Goal: Information Seeking & Learning: Learn about a topic

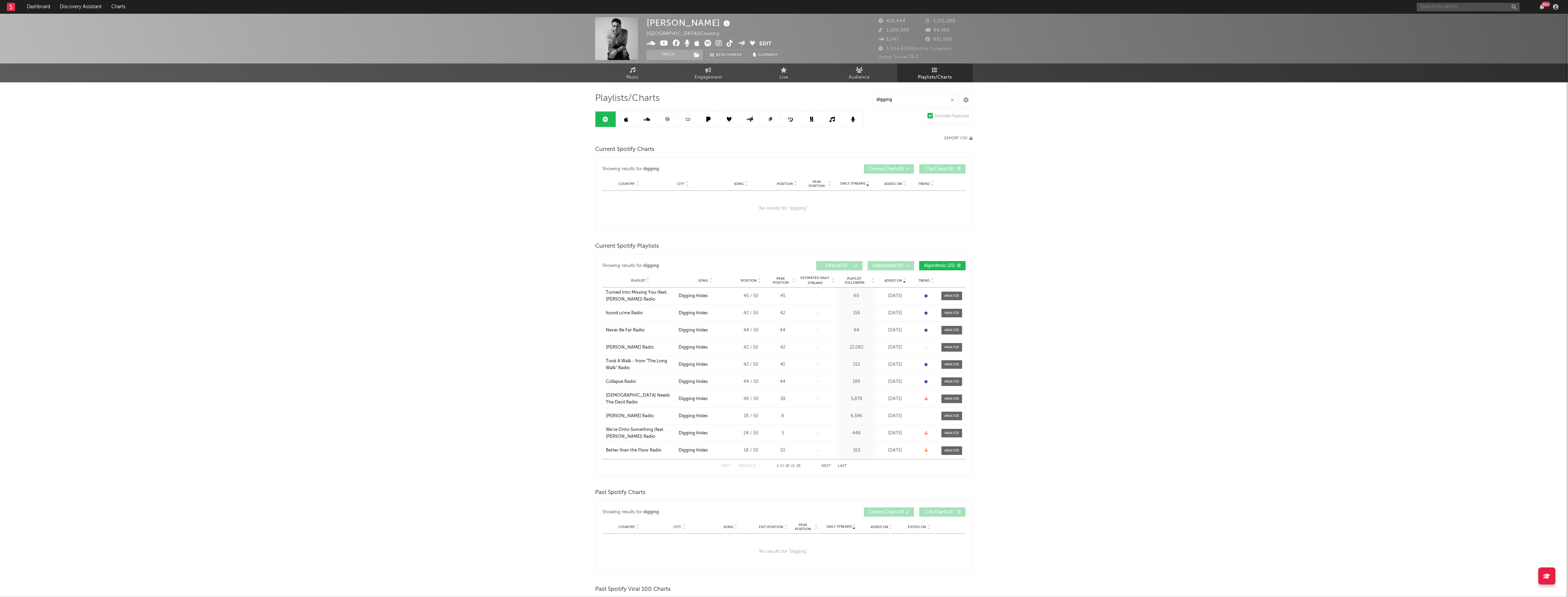
click at [1423, 9] on input "text" at bounding box center [1468, 7] width 103 height 9
type input "[PERSON_NAME]"
click at [1467, 22] on div "[PERSON_NAME]" at bounding box center [1479, 21] width 75 height 8
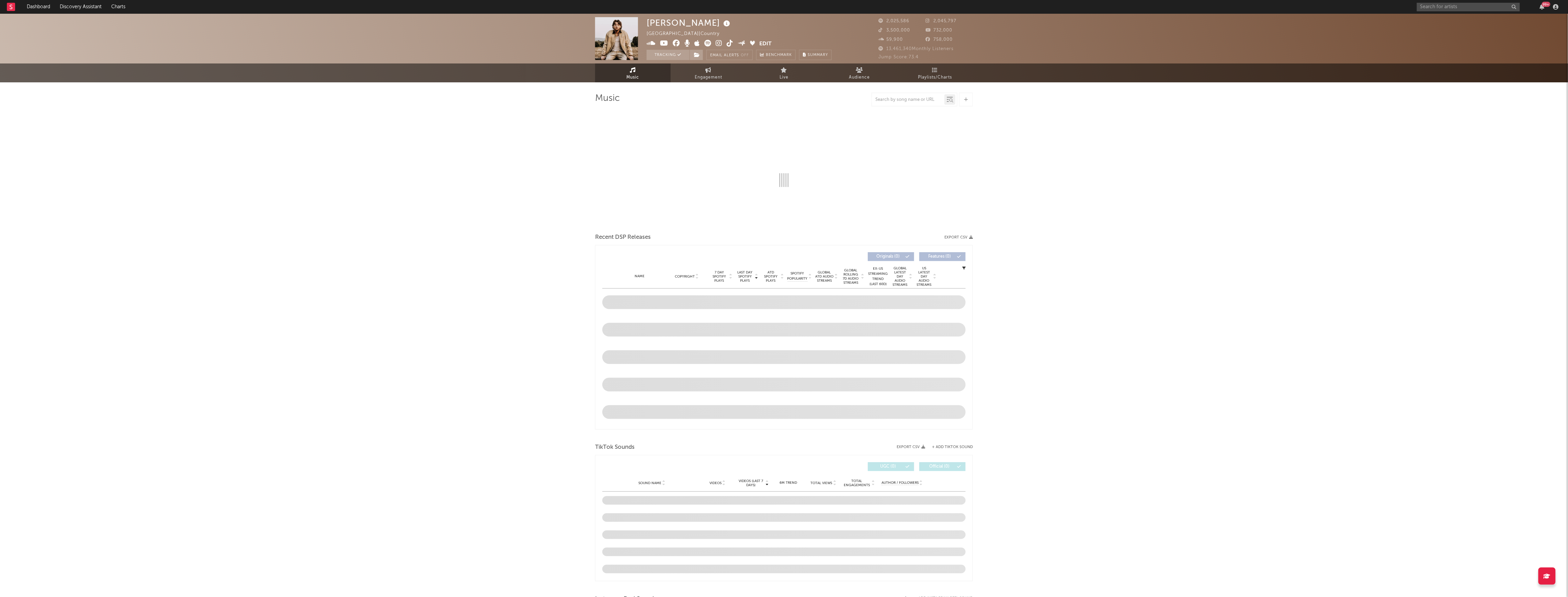
select select "6m"
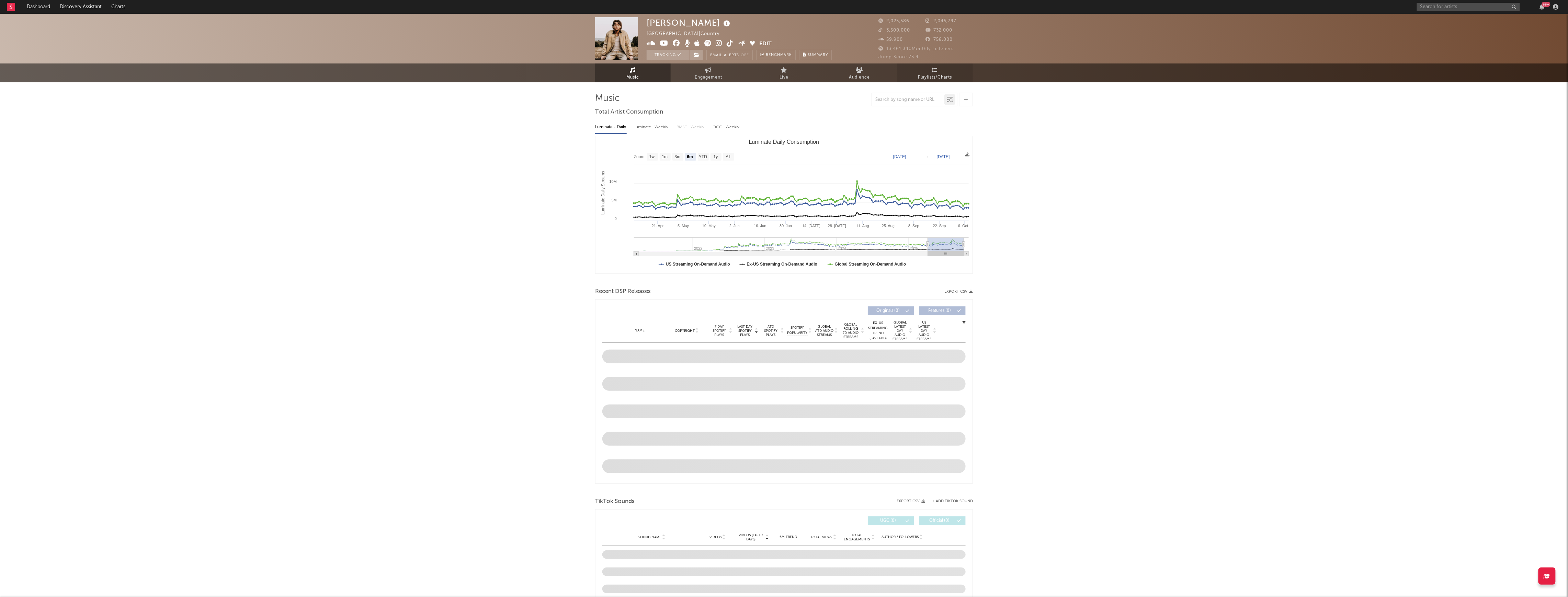
click at [944, 77] on span "Playlists/Charts" at bounding box center [935, 77] width 34 height 8
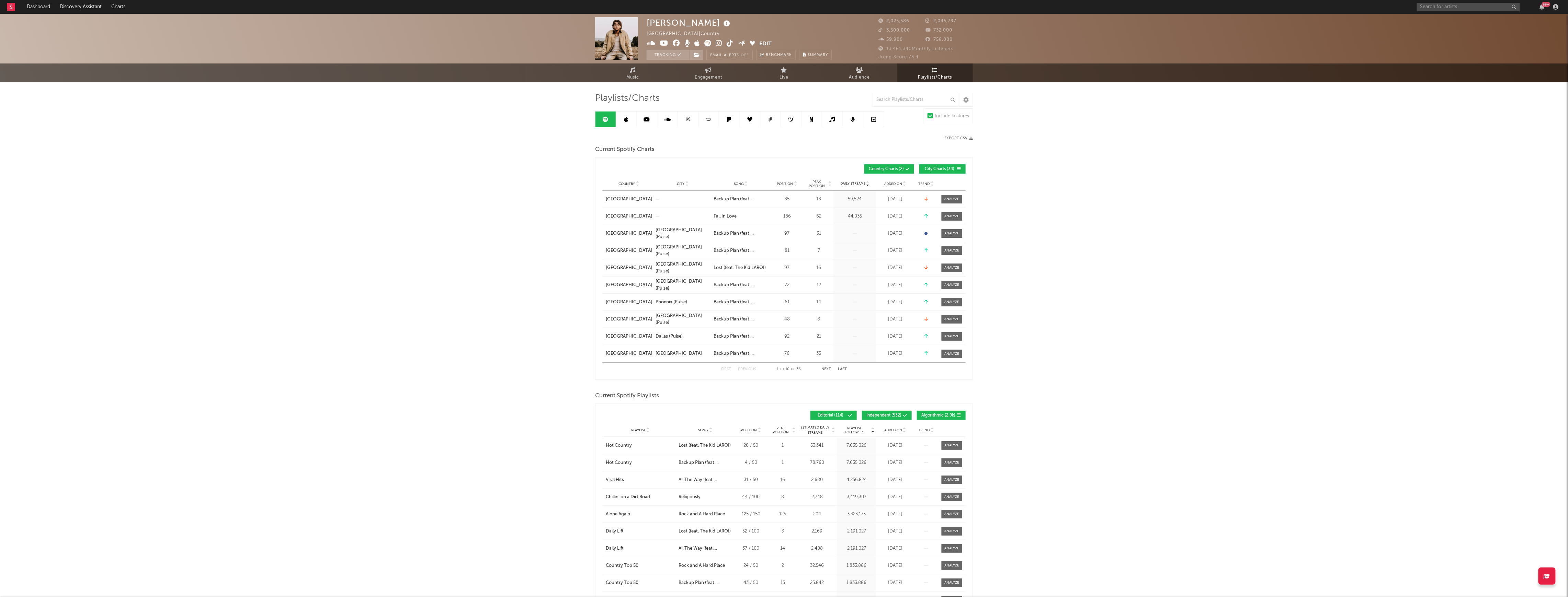
click at [946, 173] on button "City Charts ( 34 )" at bounding box center [942, 168] width 47 height 9
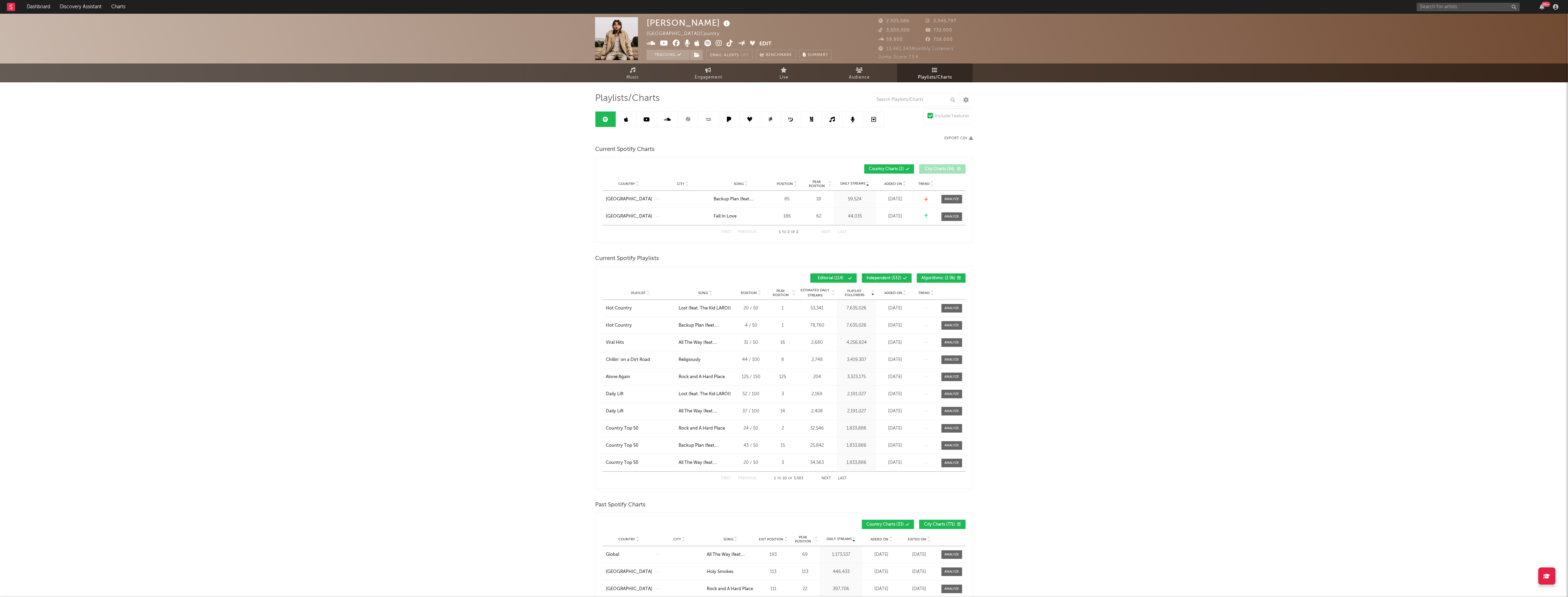
click at [946, 173] on button "City Charts ( 34 )" at bounding box center [942, 168] width 47 height 9
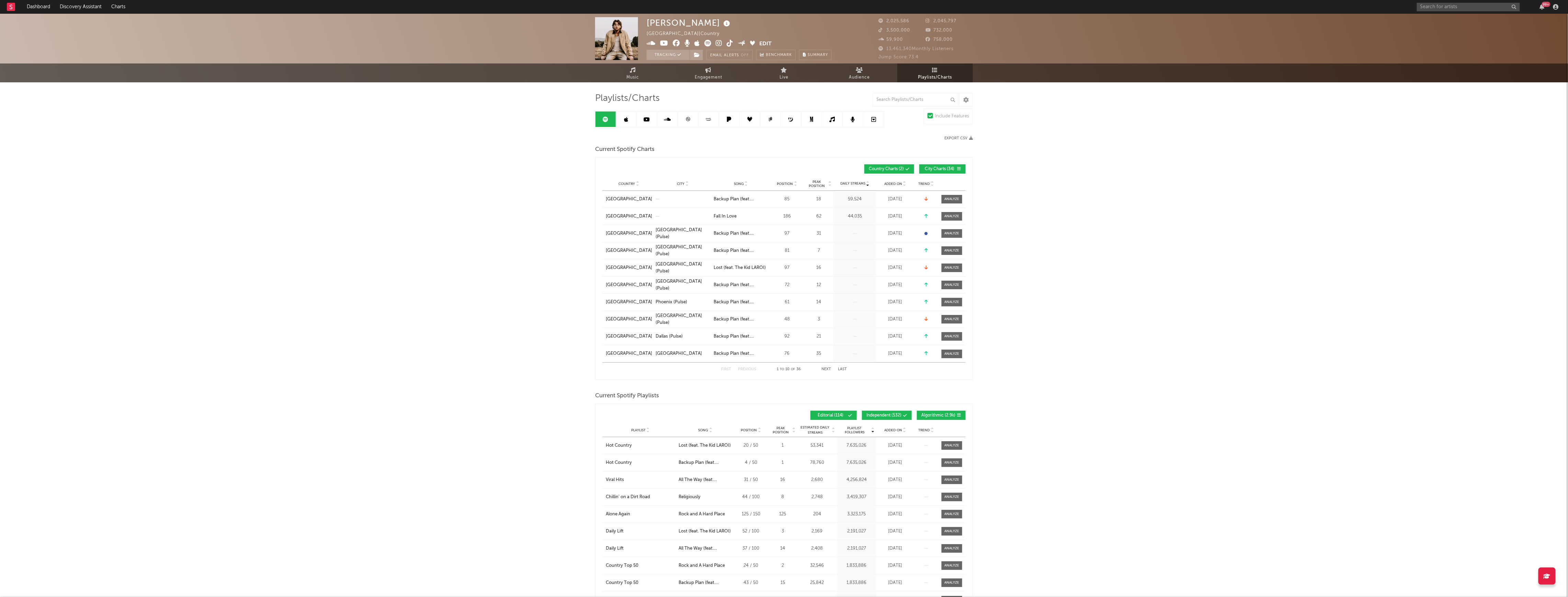
click at [895, 429] on span "Added On" at bounding box center [893, 431] width 18 height 4
click at [897, 429] on span "Added On" at bounding box center [893, 431] width 18 height 4
click at [887, 410] on div "Added On Playlist Song Position Peak Position Playlist Followers Added On Trend…" at bounding box center [784, 415] width 364 height 16
drag, startPoint x: 885, startPoint y: 415, endPoint x: 937, endPoint y: 415, distance: 52.0
click at [886, 415] on span "Independent ( 532 )" at bounding box center [884, 416] width 35 height 4
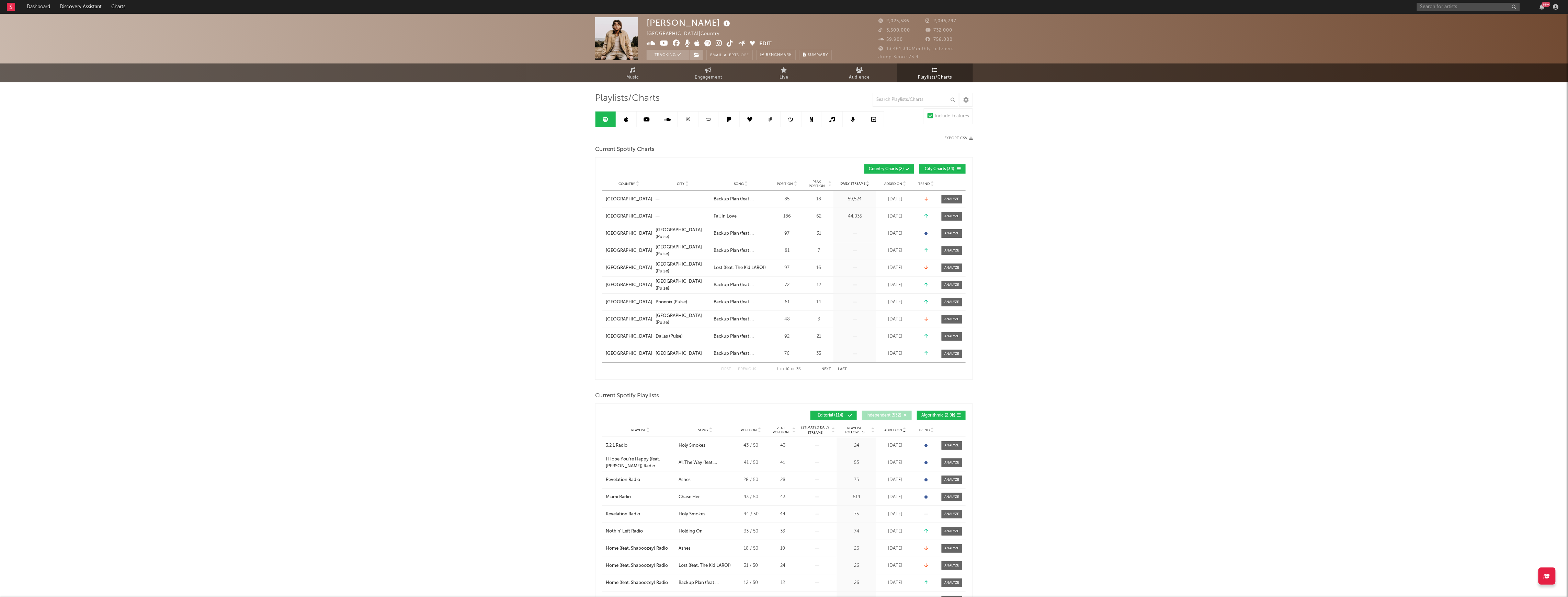
click at [944, 415] on span "Algorithmic ( 2.9k )" at bounding box center [938, 416] width 34 height 4
click at [621, 464] on div "Party Cove" at bounding box center [616, 462] width 23 height 7
click at [684, 122] on link at bounding box center [687, 120] width 21 height 16
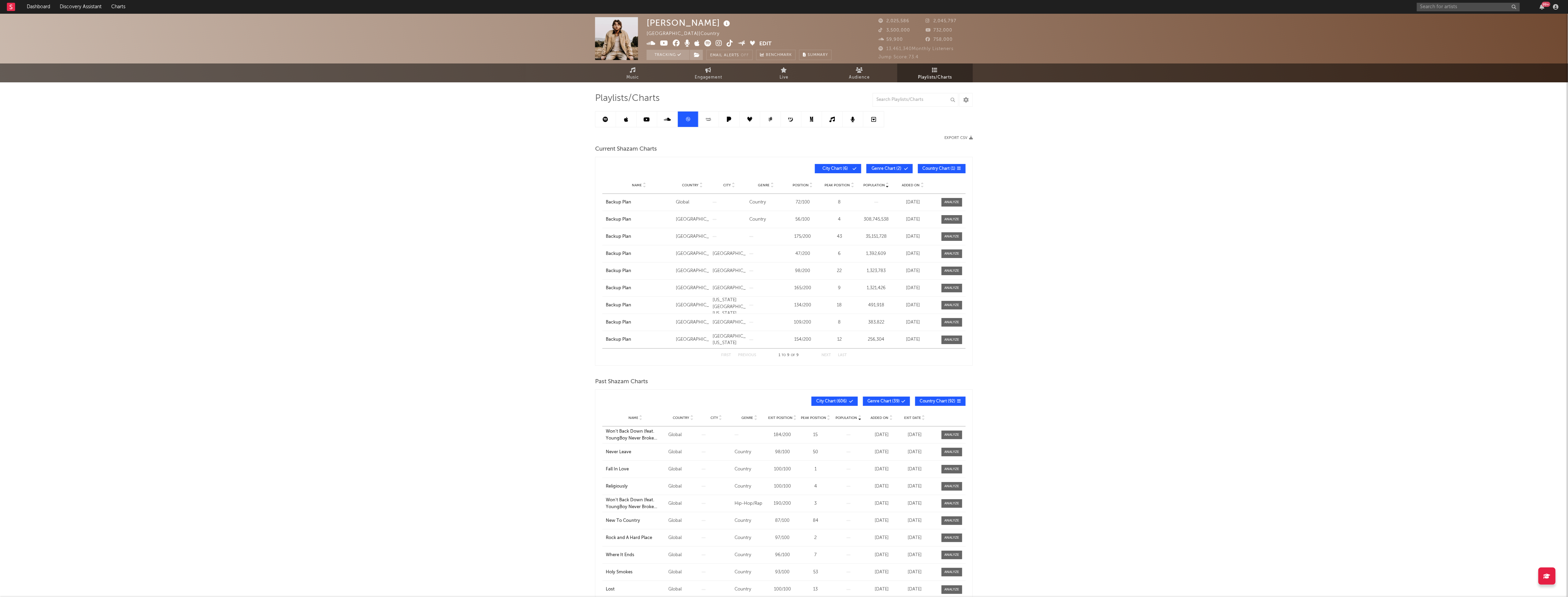
drag, startPoint x: 651, startPoint y: 83, endPoint x: 496, endPoint y: 315, distance: 279.0
click at [496, 315] on div "[PERSON_NAME] [GEOGRAPHIC_DATA] | Country Edit Tracking Email Alerts Off Benchm…" at bounding box center [784, 336] width 1568 height 644
click at [714, 120] on link at bounding box center [708, 120] width 21 height 16
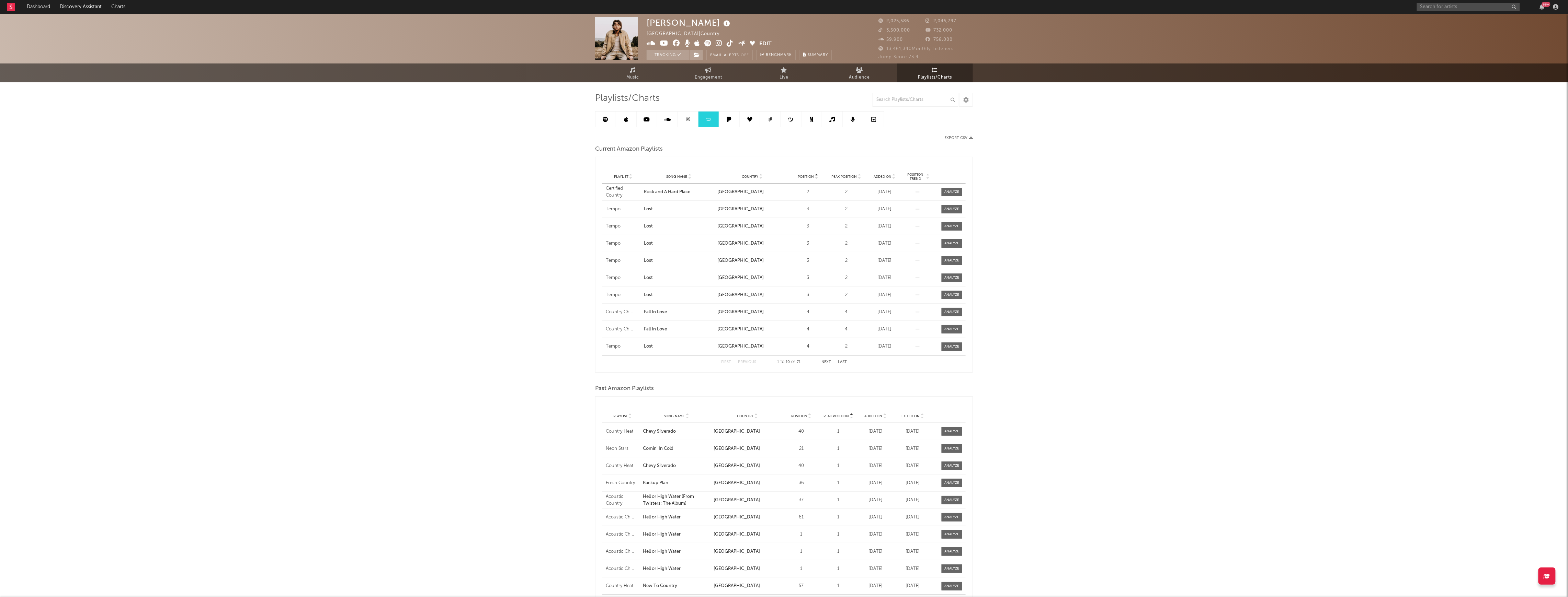
click at [631, 118] on link at bounding box center [626, 120] width 21 height 16
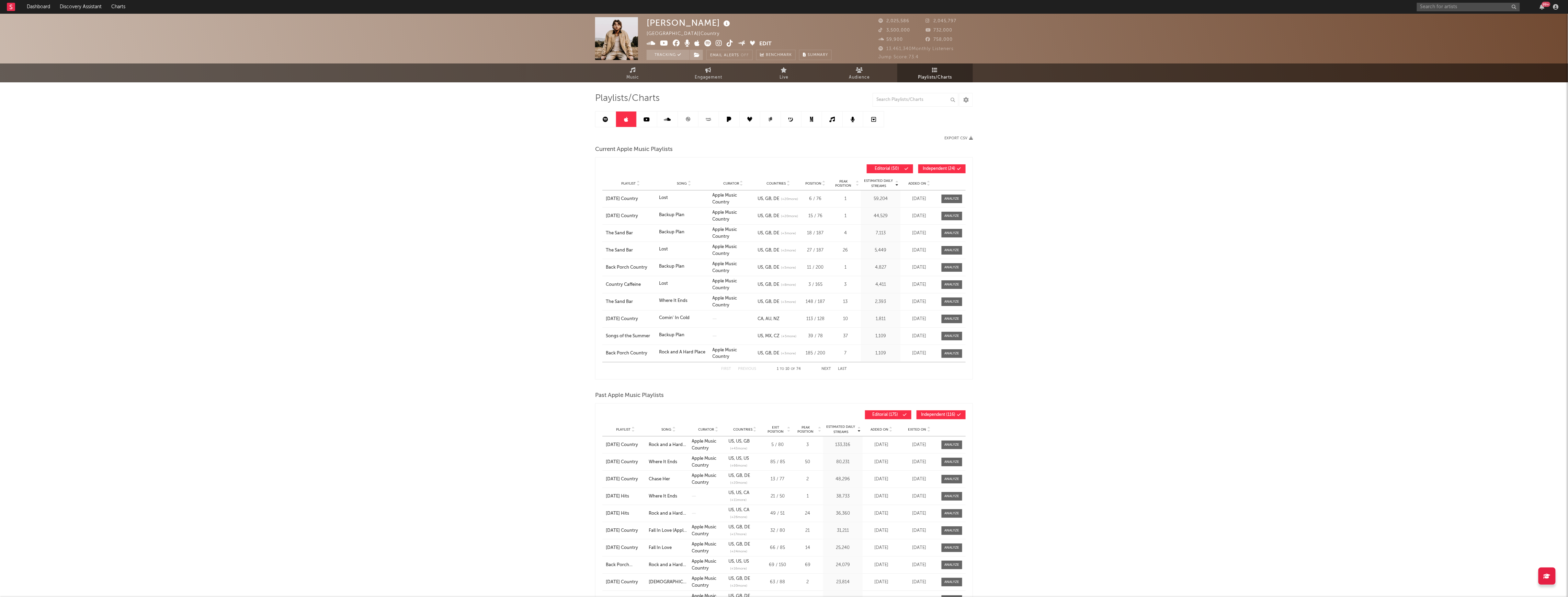
click at [612, 124] on link at bounding box center [605, 120] width 21 height 16
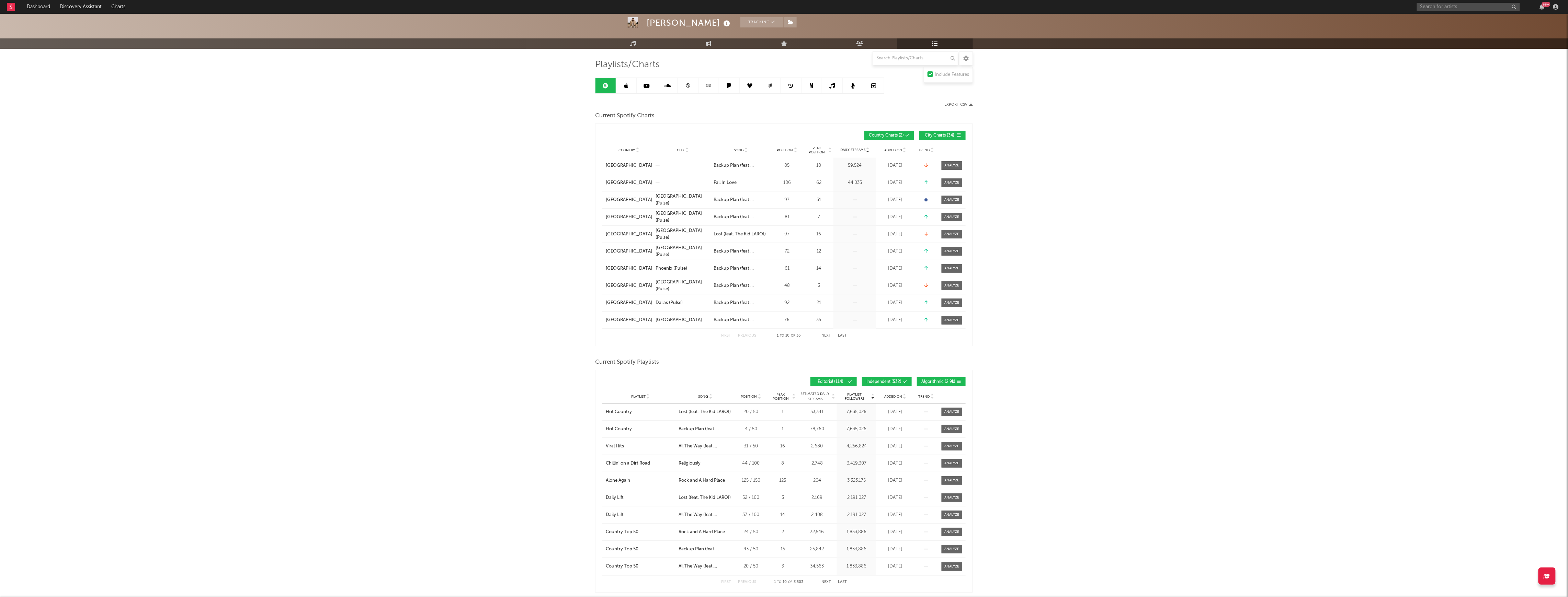
scroll to position [91, 0]
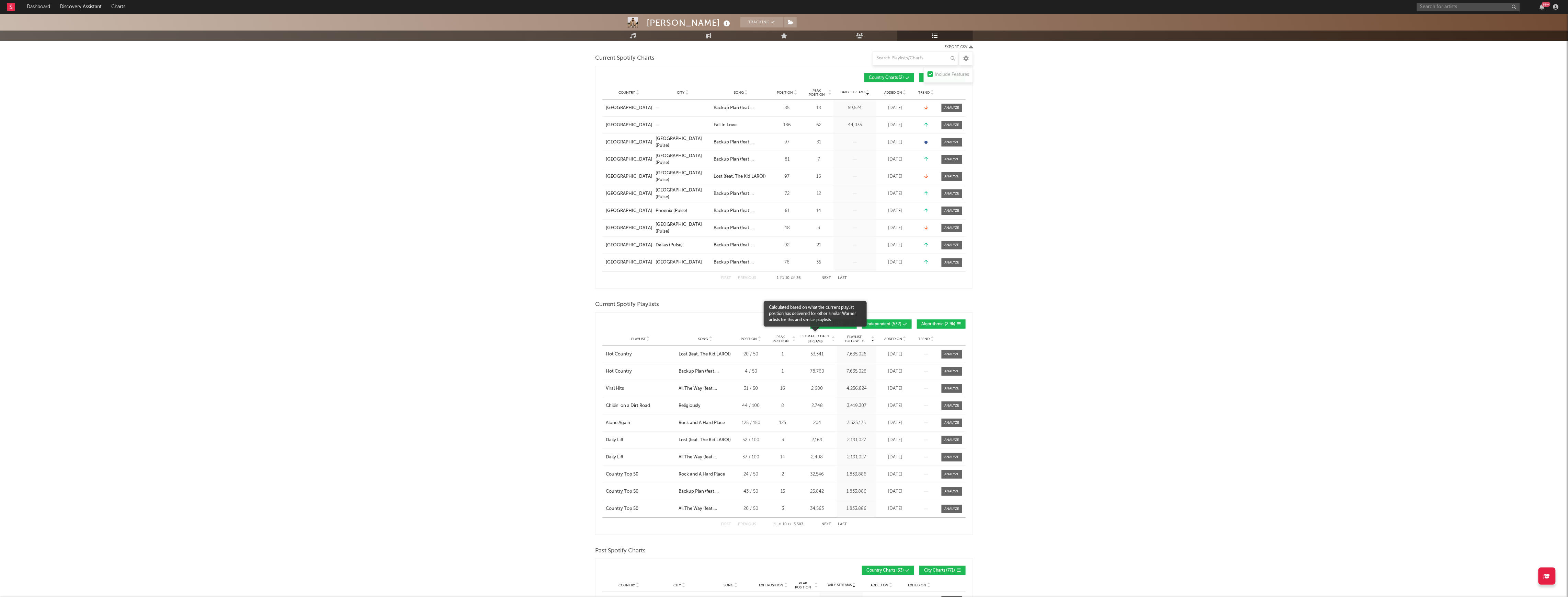
click at [826, 343] on span "Estimated Daily Streams" at bounding box center [815, 339] width 32 height 10
click at [823, 343] on span "Estimated Daily Streams" at bounding box center [815, 339] width 32 height 10
click at [856, 341] on span "Playlist Followers" at bounding box center [854, 339] width 32 height 8
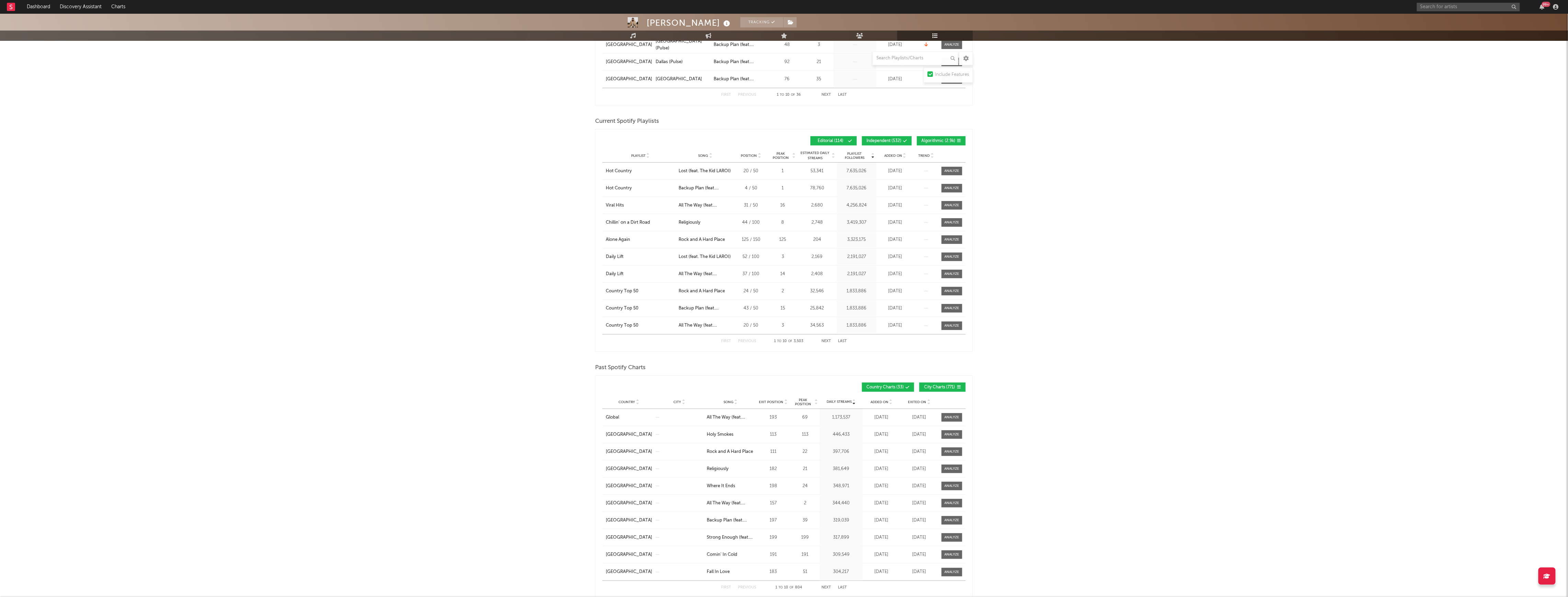
scroll to position [320, 0]
